Goal: Task Accomplishment & Management: Complete application form

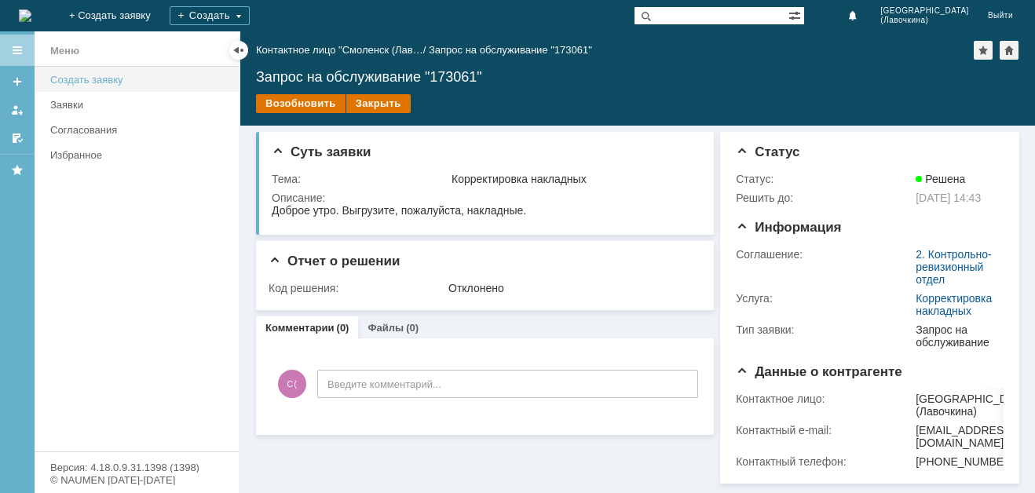
click at [87, 75] on div "Создать заявку" at bounding box center [139, 80] width 179 height 12
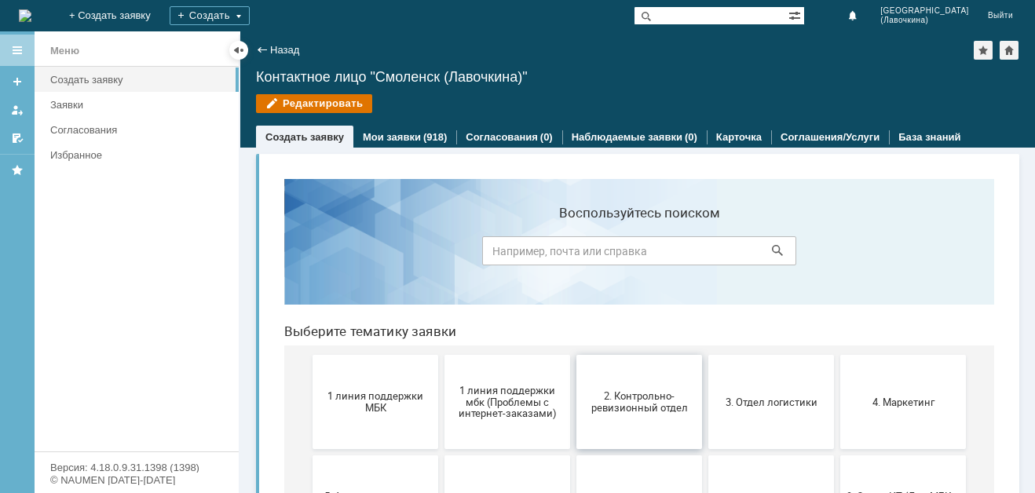
click at [602, 407] on span "2. Контрольно-ревизионный отдел" at bounding box center [639, 402] width 116 height 24
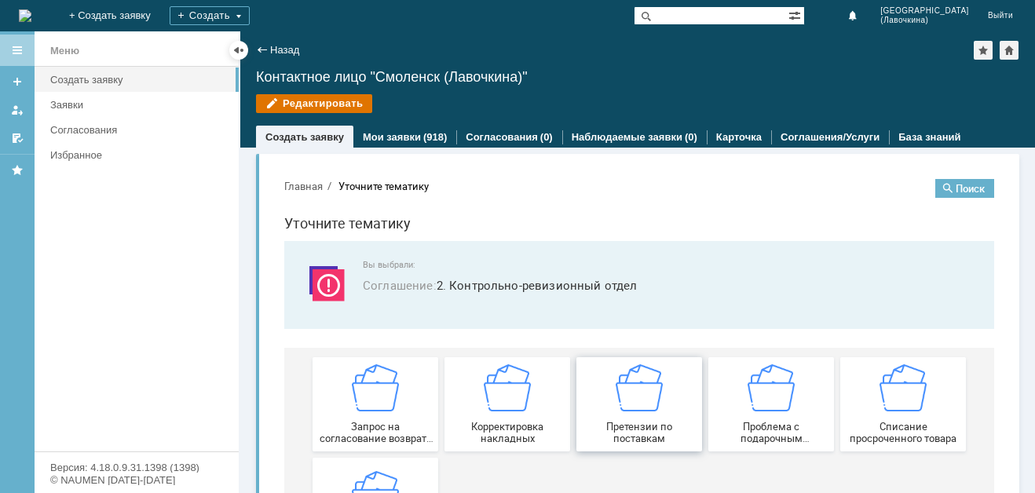
click at [655, 404] on img at bounding box center [639, 387] width 47 height 47
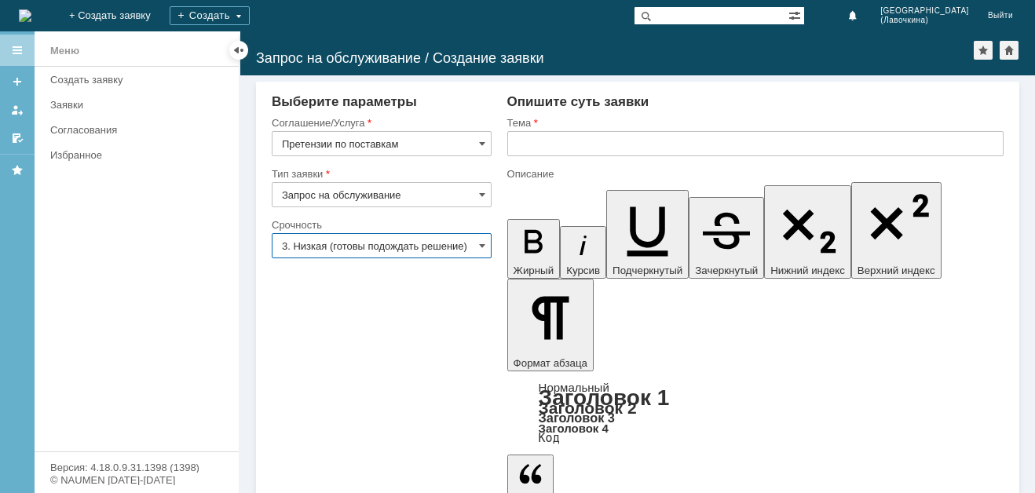
click at [430, 250] on input "3. Низкая (готовы подождать решение)" at bounding box center [382, 245] width 220 height 25
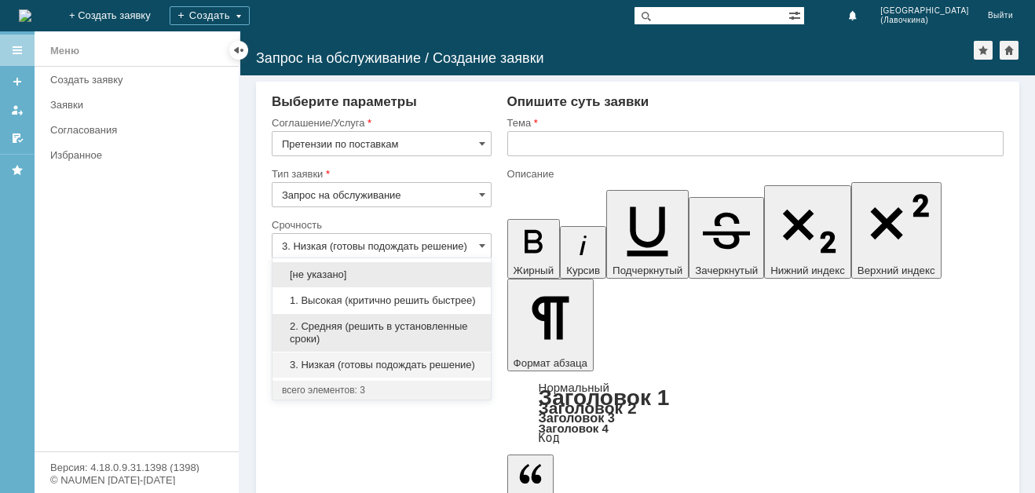
click at [365, 323] on span "2. Средняя (решить в установленные сроки)" at bounding box center [381, 332] width 199 height 25
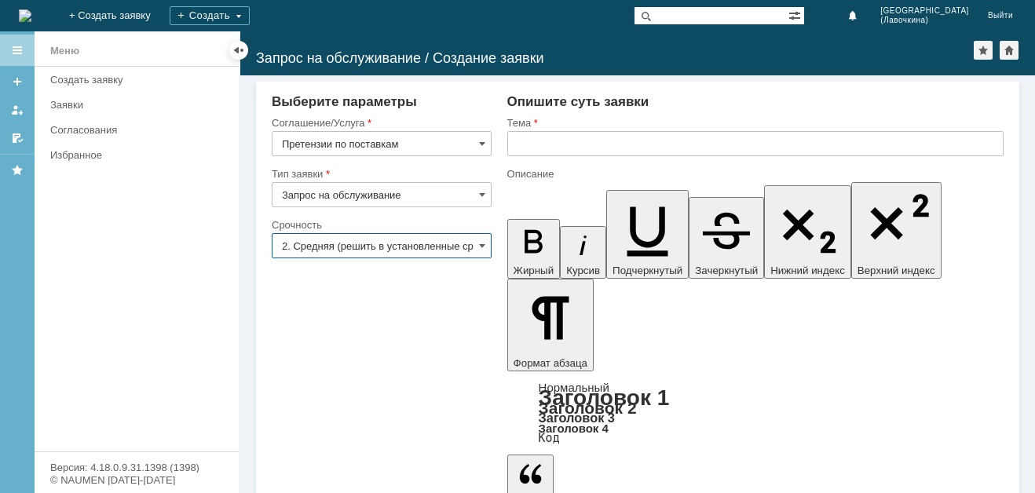
type input "2. Средняя (решить в установленные сроки)"
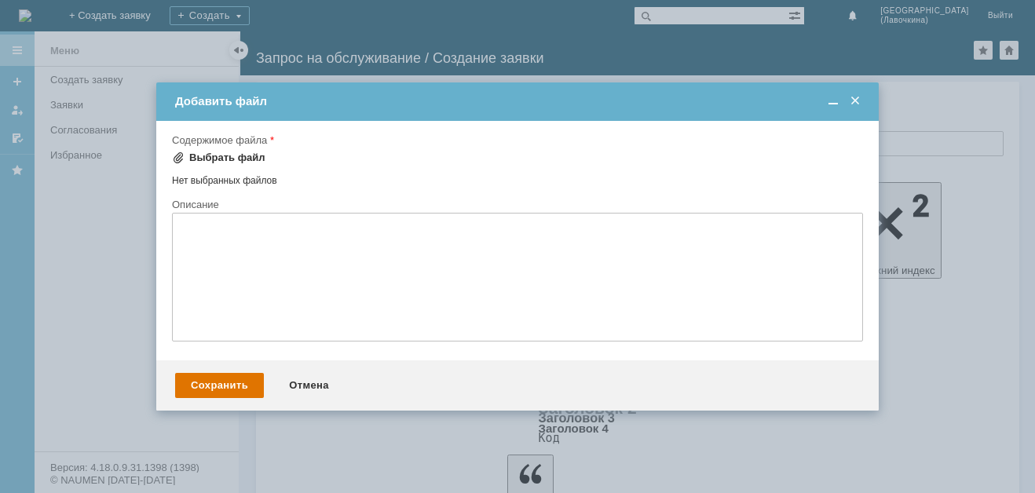
click at [188, 155] on div "Выбрать файл" at bounding box center [218, 158] width 93 height 13
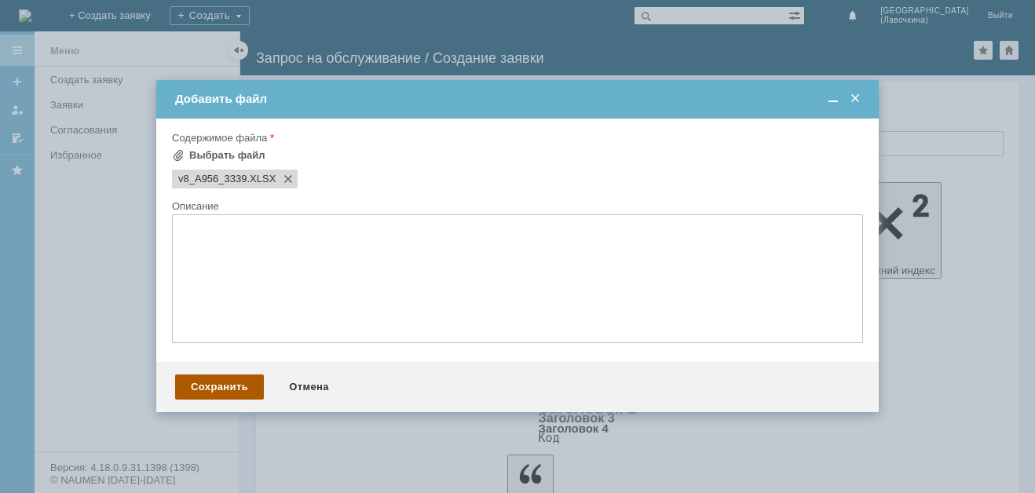
click at [214, 390] on div "Сохранить" at bounding box center [219, 386] width 89 height 25
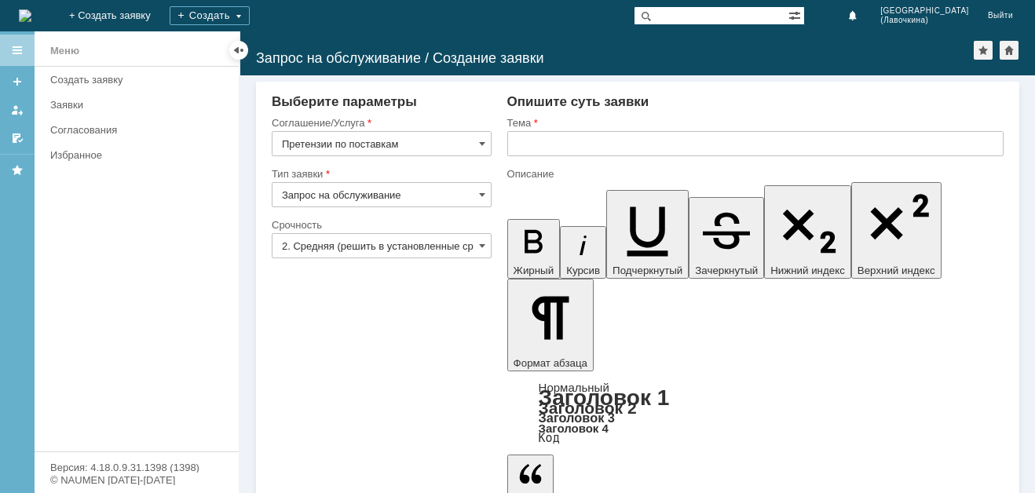
drag, startPoint x: 680, startPoint y: 3742, endPoint x: 680, endPoint y: 3780, distance: 38.5
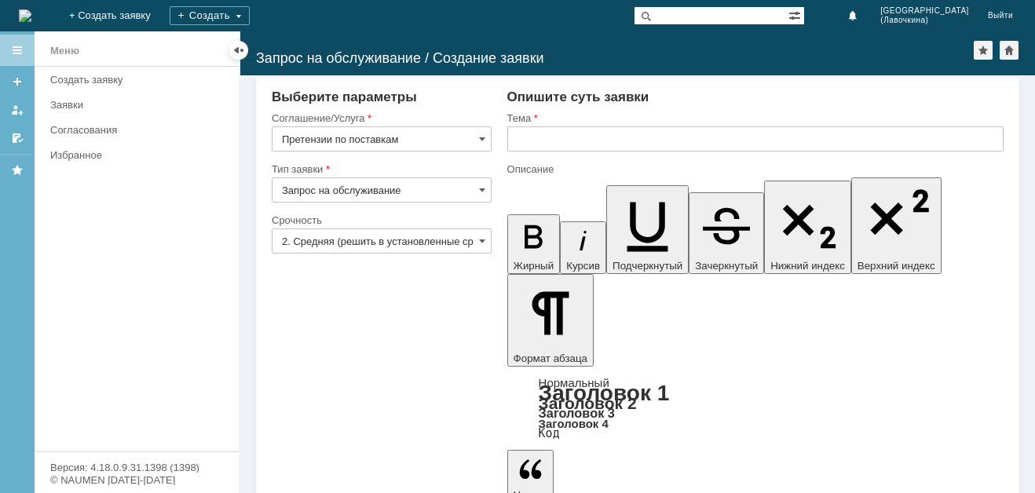
scroll to position [5, 0]
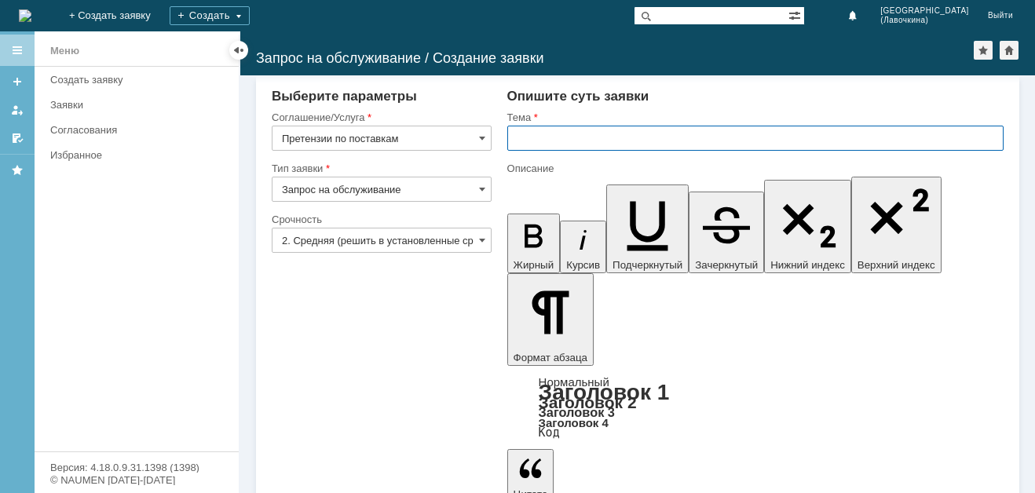
click at [554, 137] on input "text" at bounding box center [755, 138] width 496 height 25
paste input "Претензии по поставкам"
type input "Претензии по поставкам"
